Goal: Find specific page/section: Find specific page/section

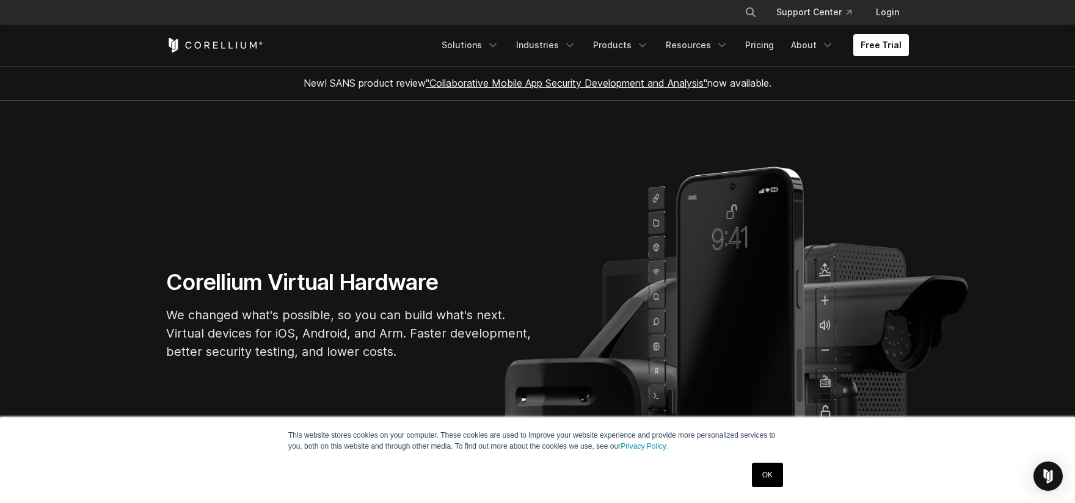
drag, startPoint x: 271, startPoint y: 49, endPoint x: 214, endPoint y: 49, distance: 56.8
click at [214, 49] on div "Free Trial" at bounding box center [300, 45] width 268 height 15
drag, startPoint x: 286, startPoint y: 42, endPoint x: 186, endPoint y: 49, distance: 101.0
click at [186, 49] on div "Free Trial" at bounding box center [300, 45] width 268 height 15
click at [831, 45] on icon "Navigation Menu" at bounding box center [827, 45] width 12 height 12
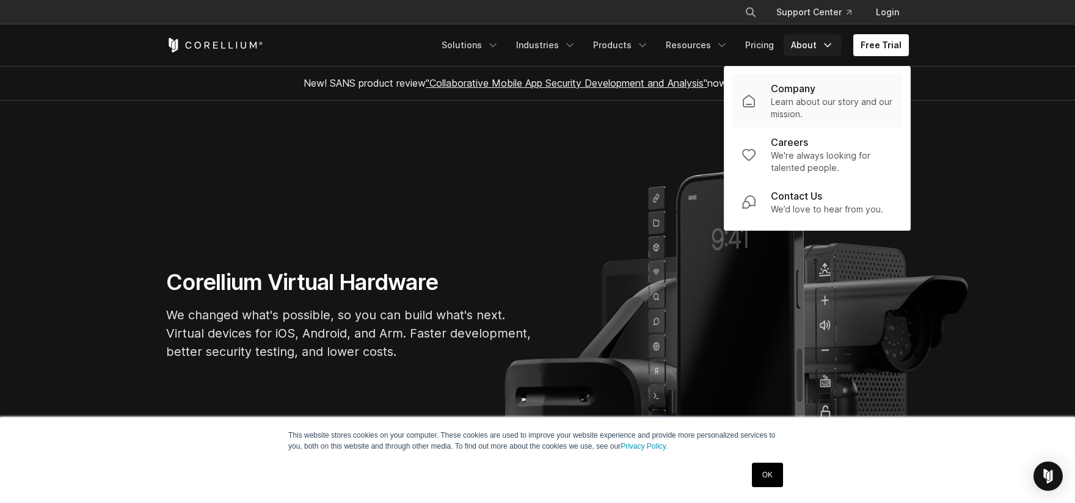
click at [812, 99] on p "Learn about our story and our mission." at bounding box center [832, 108] width 122 height 24
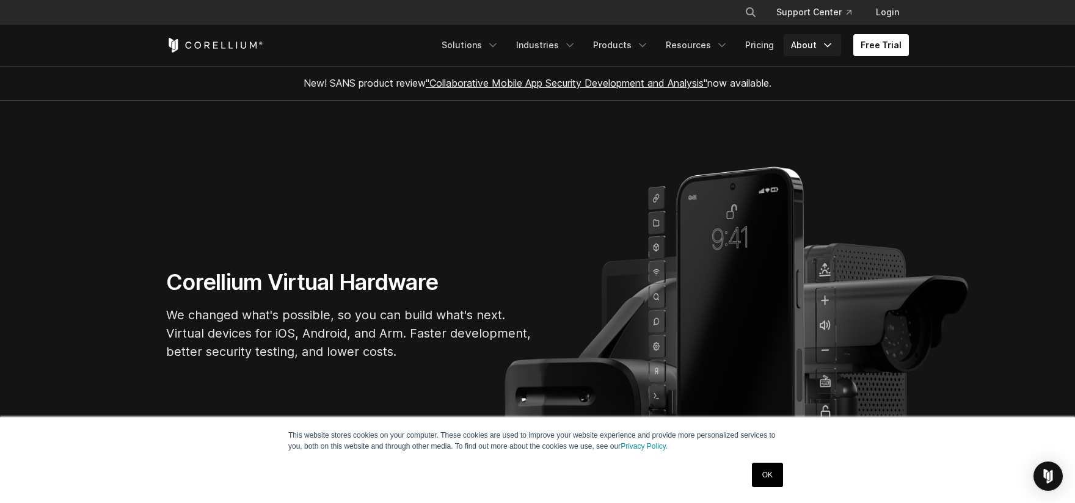
click at [831, 45] on icon "Navigation Menu" at bounding box center [827, 45] width 12 height 12
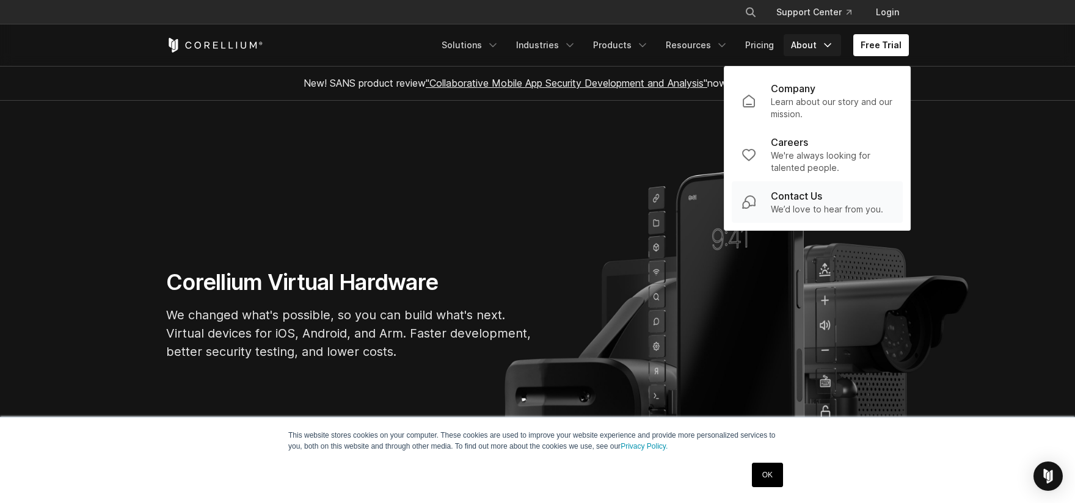
click at [800, 197] on p "Contact Us" at bounding box center [796, 196] width 51 height 15
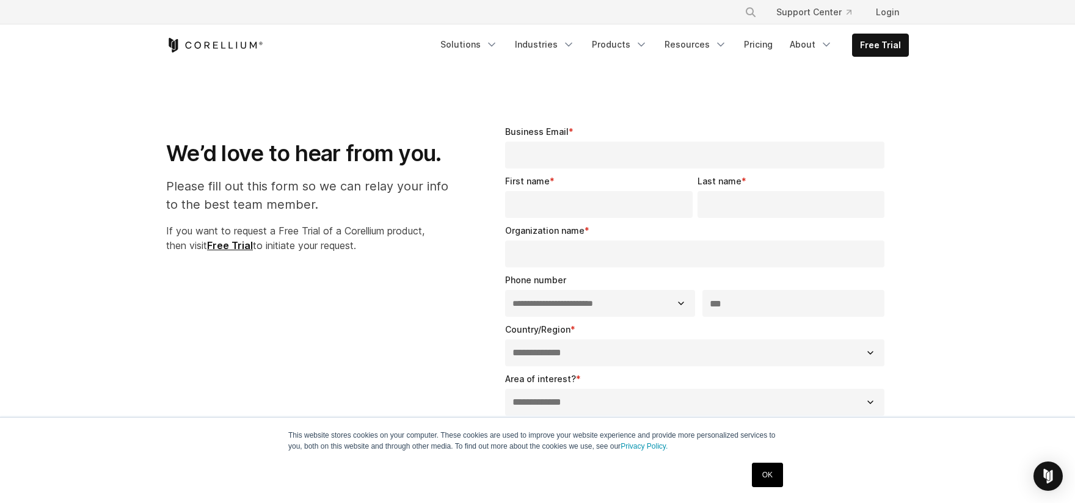
select select "**"
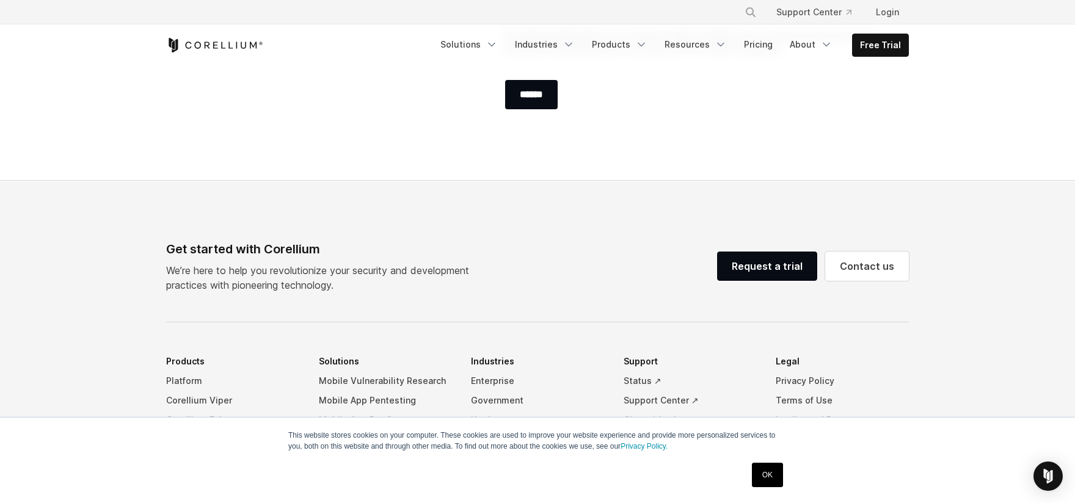
scroll to position [911, 0]
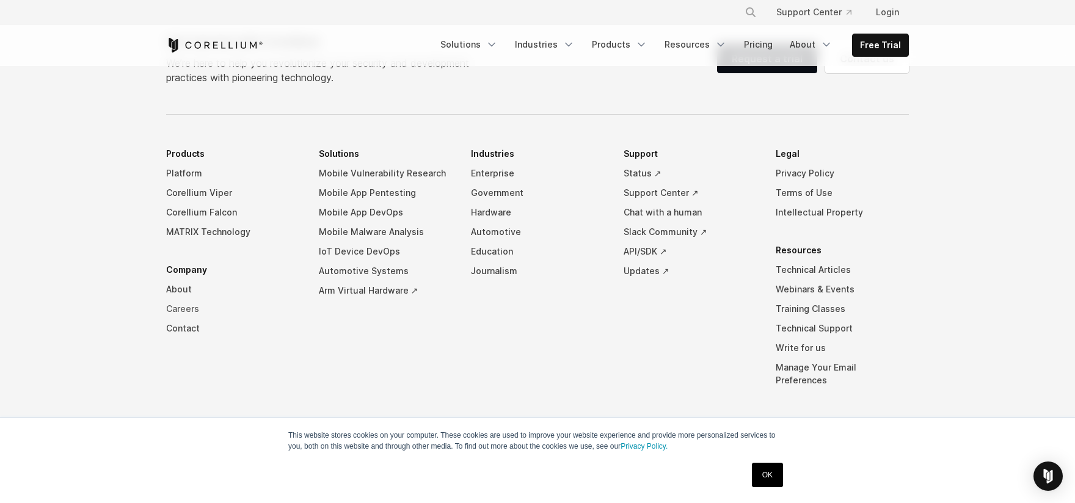
click at [186, 305] on link "Careers" at bounding box center [232, 309] width 133 height 20
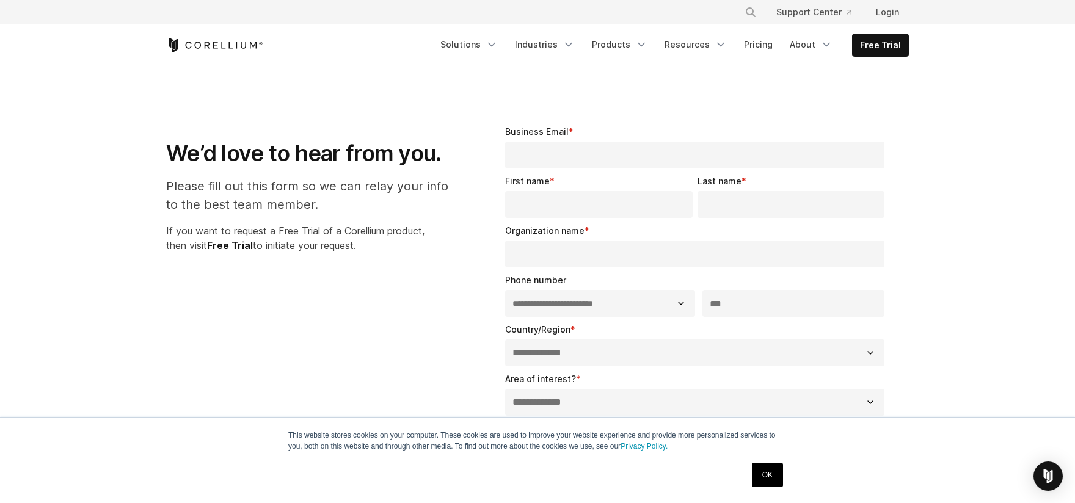
select select "**"
